Goal: Task Accomplishment & Management: Manage account settings

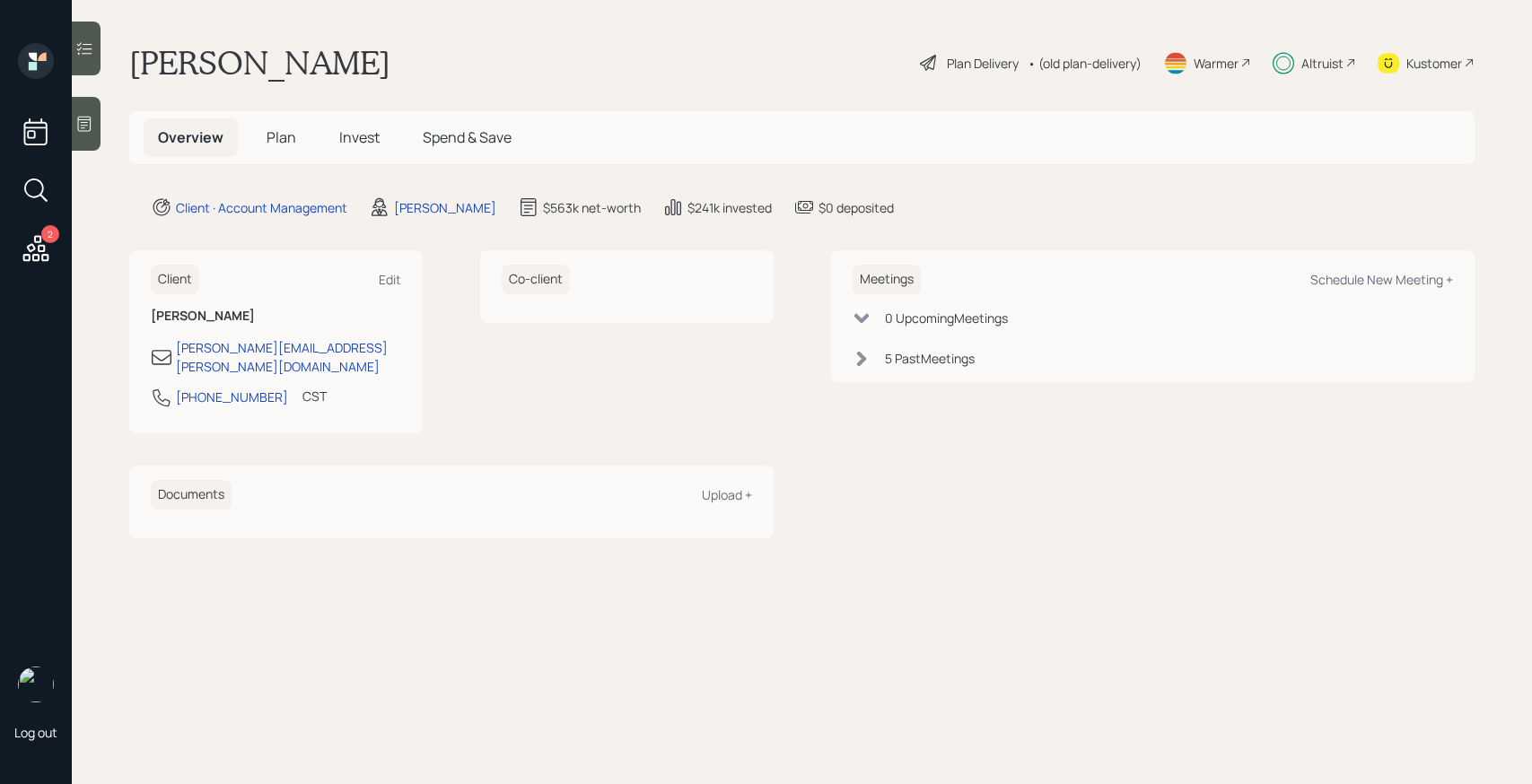
click at [356, 133] on span "Invest" at bounding box center [359, 137] width 41 height 20
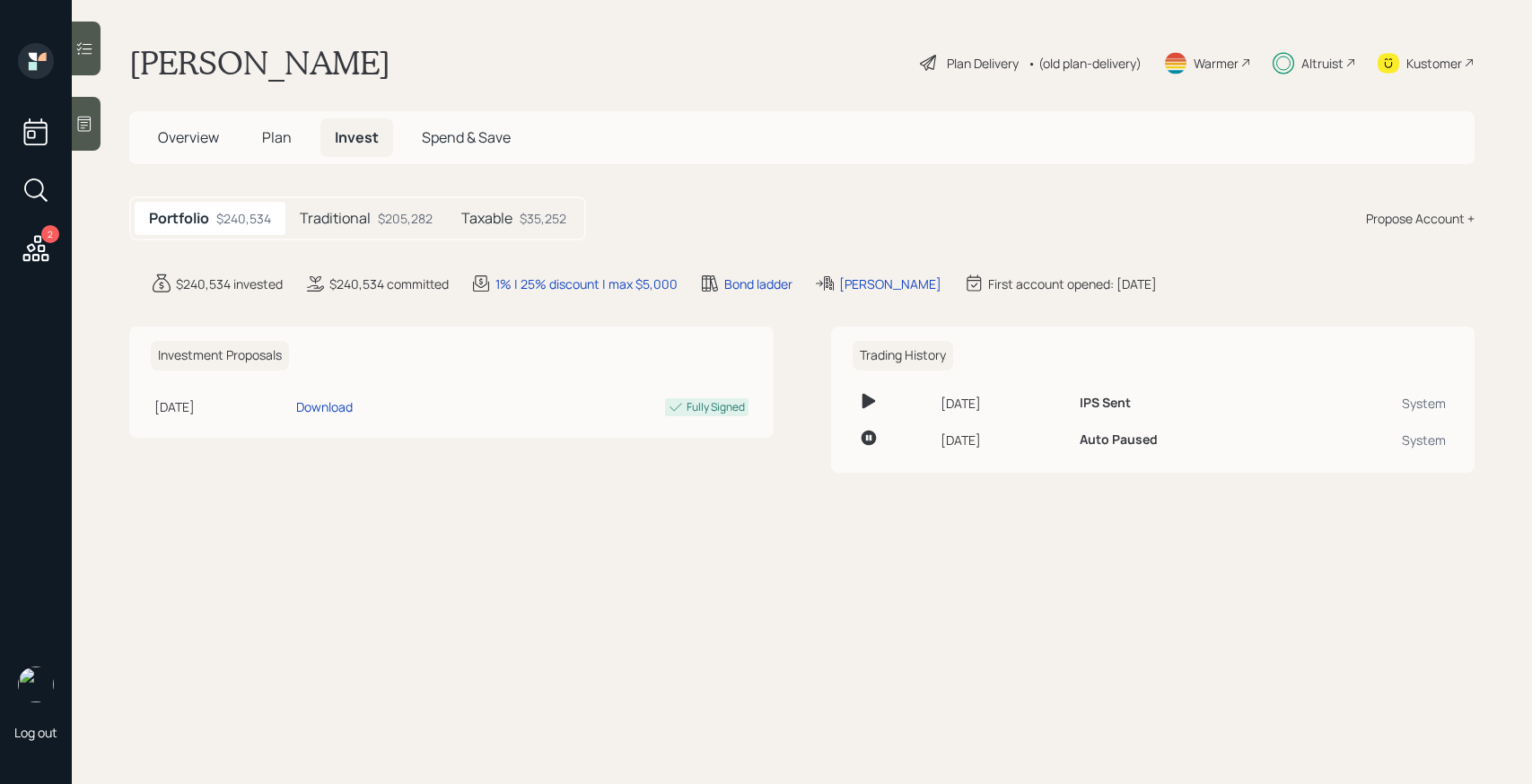
click at [367, 216] on h5 "Traditional" at bounding box center [335, 219] width 71 height 17
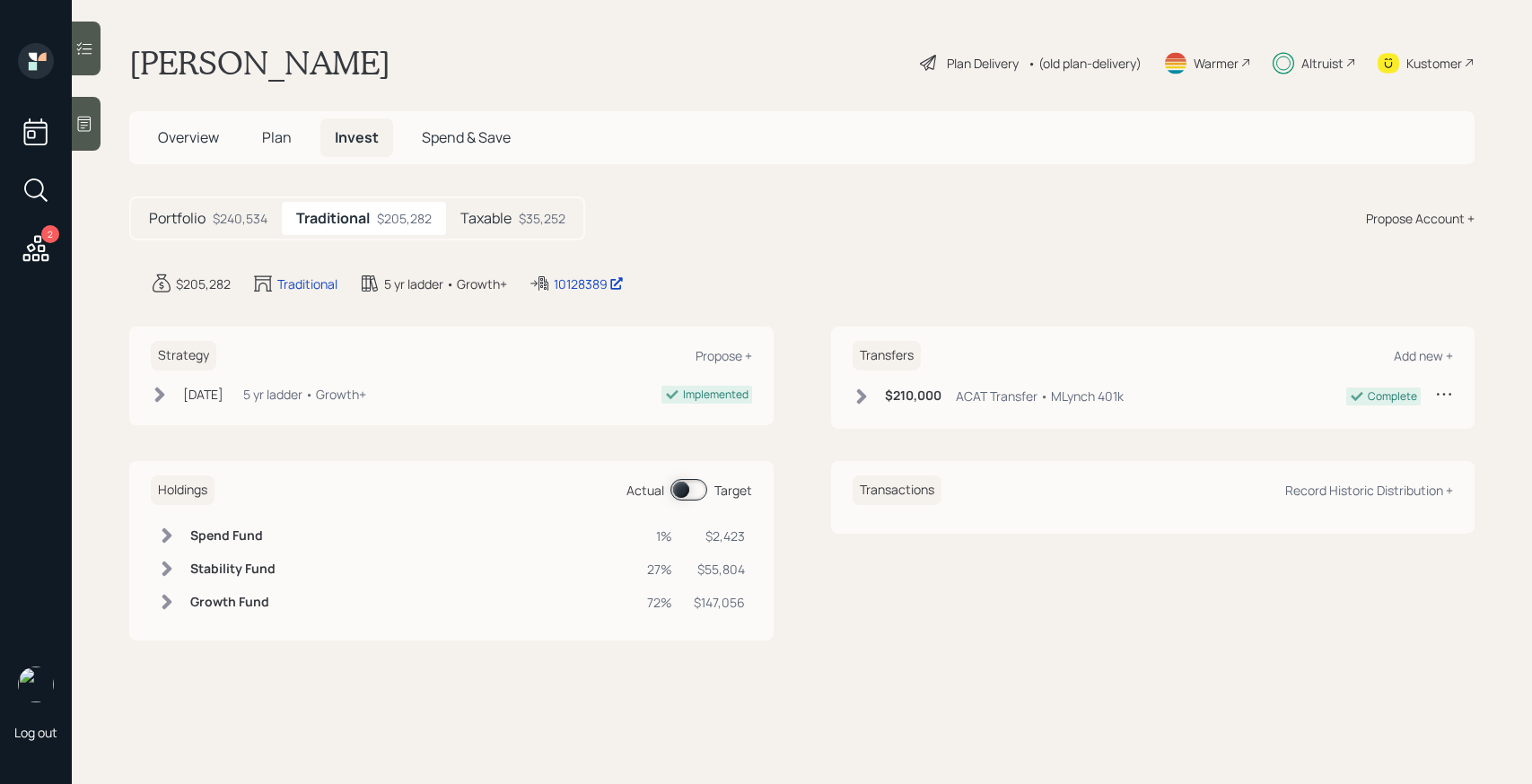
click at [1311, 64] on div "Altruist" at bounding box center [1322, 63] width 42 height 19
